Goal: Task Accomplishment & Management: Use online tool/utility

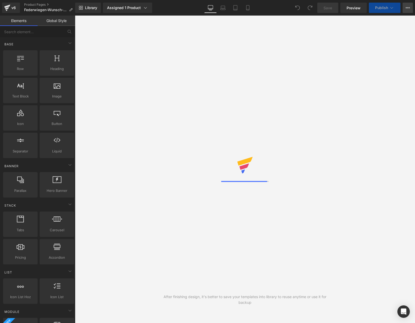
click at [405, 6] on button "View Live Page View with current Template Save Template to Library Schedule Pub…" at bounding box center [407, 8] width 10 height 10
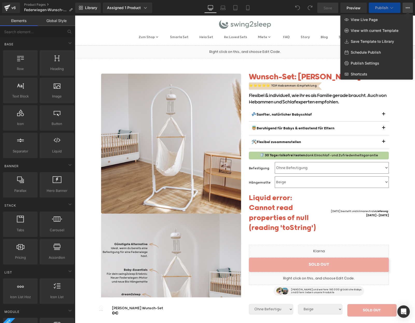
click at [302, 94] on div at bounding box center [245, 169] width 340 height 307
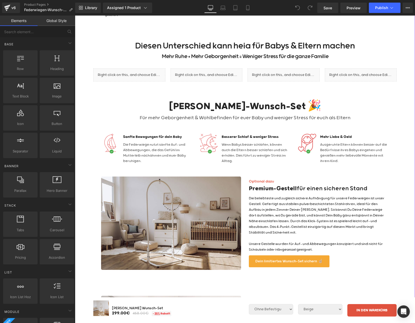
scroll to position [348, 0]
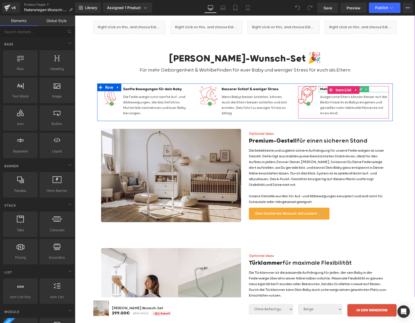
click at [322, 86] on h4 "Mehr Liebe & Geld" at bounding box center [354, 89] width 69 height 6
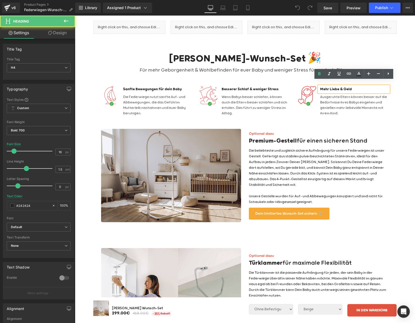
click at [346, 86] on h4 "Mehr Liebe & Geld" at bounding box center [354, 89] width 69 height 6
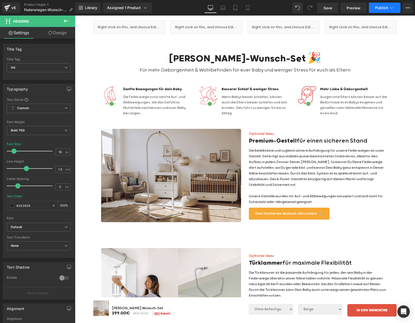
click at [381, 10] on span "Publish" at bounding box center [381, 8] width 13 height 4
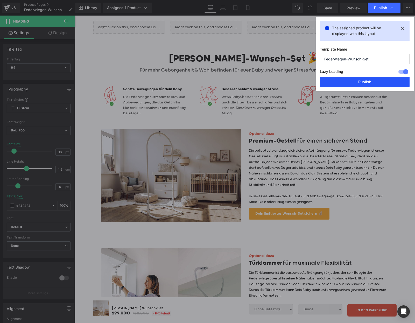
click at [364, 81] on button "Publish" at bounding box center [365, 82] width 90 height 10
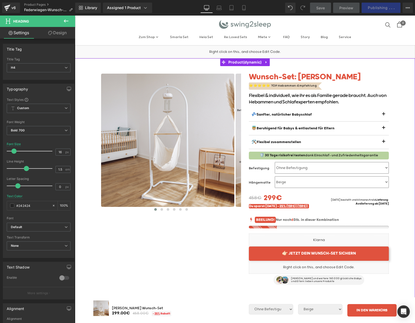
scroll to position [6, 0]
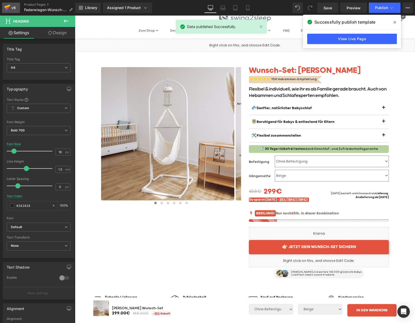
click at [11, 5] on div "v6" at bounding box center [13, 7] width 6 height 7
